Goal: Register for event/course

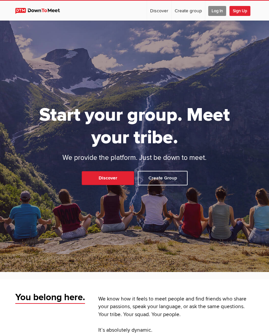
click at [220, 7] on span "Log In" at bounding box center [217, 11] width 18 height 10
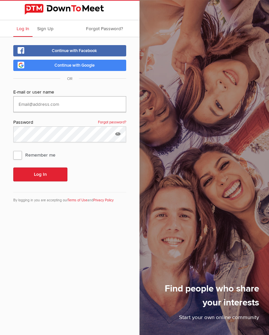
click at [92, 102] on input "text" at bounding box center [69, 104] width 113 height 16
click at [112, 50] on link "Continue with Facebook" at bounding box center [69, 50] width 113 height 11
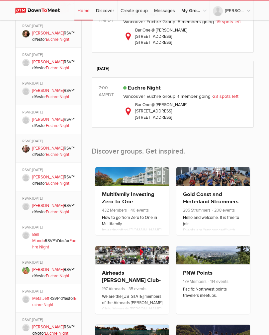
scroll to position [337, 0]
click at [227, 185] on link at bounding box center [213, 176] width 74 height 19
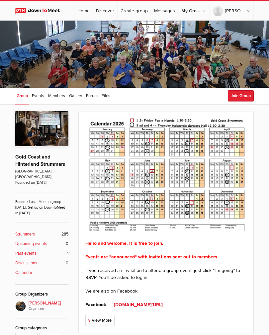
click at [45, 42] on link "Vancouver Euchre Group" at bounding box center [67, 40] width 134 height 13
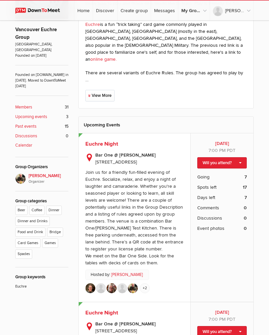
scroll to position [132, 0]
click at [235, 157] on link "Will you attend?" at bounding box center [221, 162] width 49 height 11
click at [211, 169] on link "I'm going" at bounding box center [217, 174] width 60 height 10
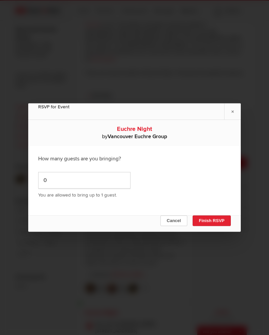
click at [219, 225] on button "Finish RSVP" at bounding box center [212, 221] width 38 height 11
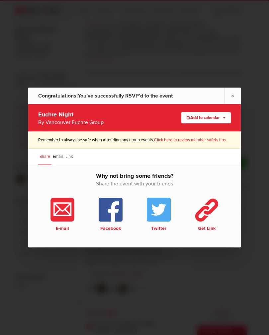
click at [213, 122] on button "Add to calendar" at bounding box center [205, 117] width 49 height 11
click at [174, 134] on link "Outlook" at bounding box center [194, 129] width 74 height 10
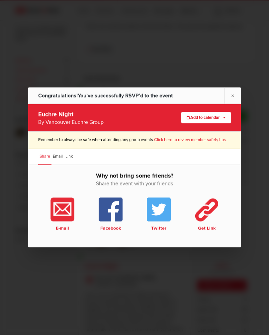
scroll to position [176, 0]
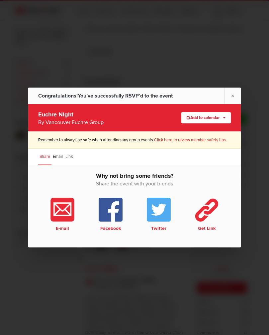
click at [234, 98] on link "×" at bounding box center [232, 96] width 17 height 16
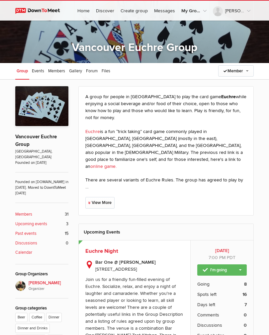
scroll to position [23, 0]
